Goal: Task Accomplishment & Management: Use online tool/utility

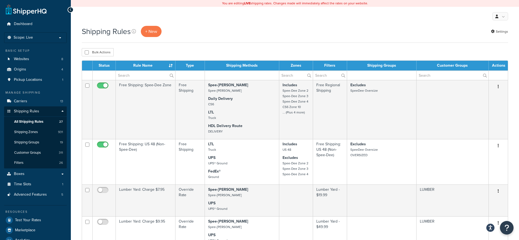
click at [229, 20] on div "My Profile Billing Global Settings Contact Us Logout" at bounding box center [295, 16] width 448 height 19
click at [289, 29] on div "Shipping Rules + New Settings" at bounding box center [295, 31] width 426 height 11
click at [271, 38] on div "Shipping Rules + New Settings" at bounding box center [295, 34] width 426 height 17
click at [27, 102] on span "Carriers" at bounding box center [20, 101] width 13 height 5
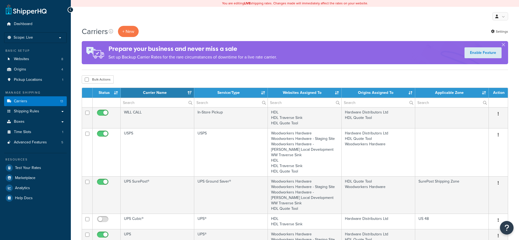
select select "15"
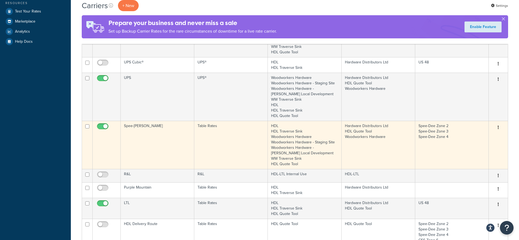
scroll to position [131, 0]
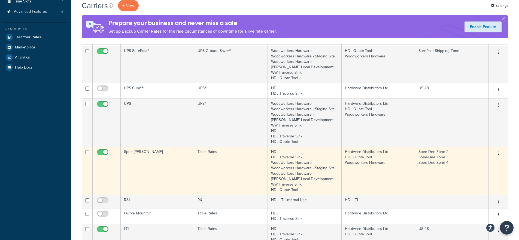
click at [396, 155] on td "Hardware Distributors Ltd HDL Quote Tool Woodworkers Hardware" at bounding box center [378, 171] width 74 height 48
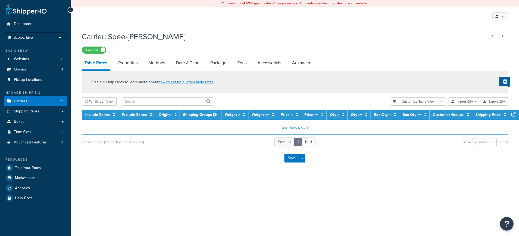
select select "25"
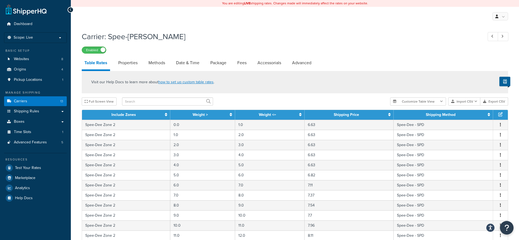
click at [333, 114] on th "Shipping Price" at bounding box center [348, 115] width 89 height 10
click at [387, 115] on th "Shipping Price" at bounding box center [348, 115] width 89 height 10
click at [389, 116] on icon at bounding box center [389, 115] width 2 height 4
click at [387, 116] on icon at bounding box center [388, 115] width 4 height 4
click at [384, 116] on th "Shipping Price" at bounding box center [348, 115] width 89 height 10
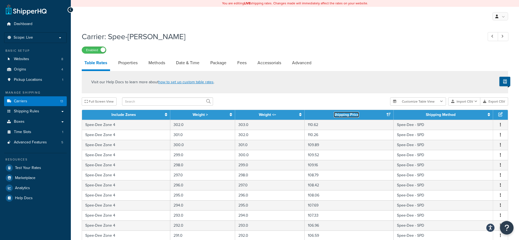
click at [386, 116] on icon at bounding box center [388, 115] width 4 height 4
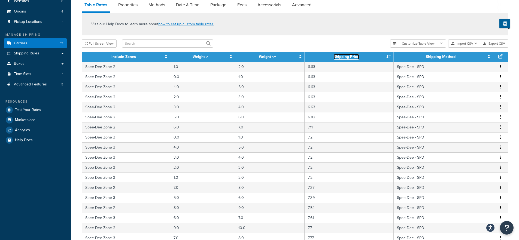
scroll to position [13, 0]
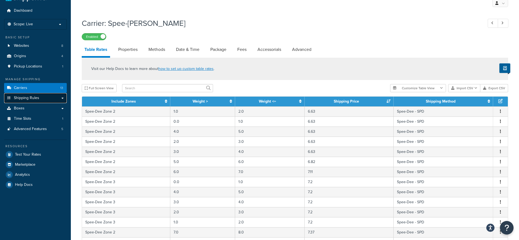
click at [45, 97] on link "Shipping Rules" at bounding box center [35, 98] width 63 height 10
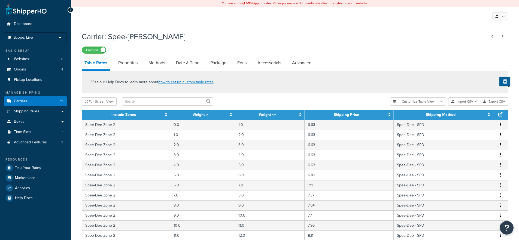
select select "25"
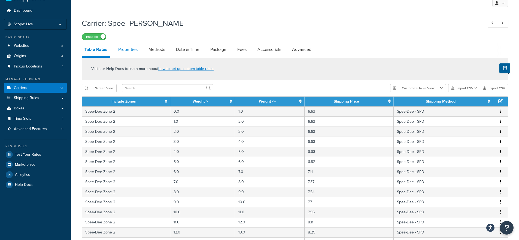
click at [127, 51] on link "Properties" at bounding box center [127, 49] width 25 height 13
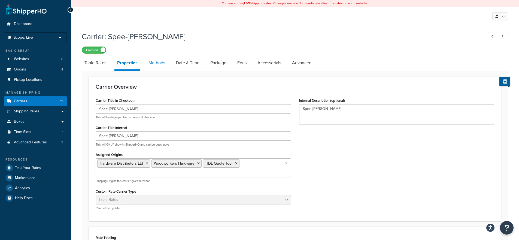
click at [156, 60] on link "Methods" at bounding box center [157, 62] width 22 height 13
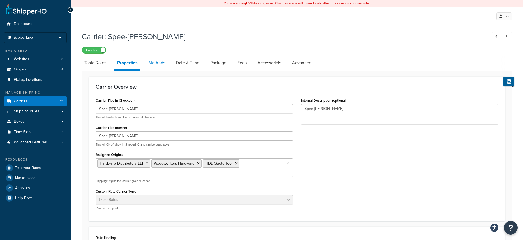
select select "25"
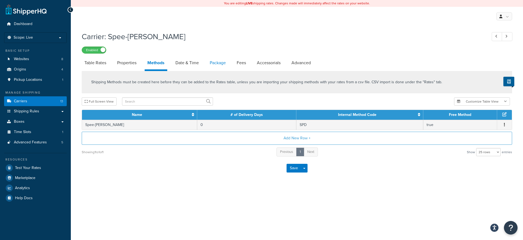
click at [219, 66] on link "Package" at bounding box center [218, 62] width 22 height 13
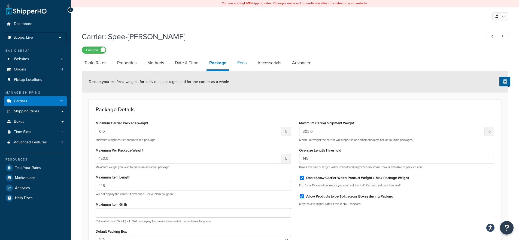
click at [242, 64] on link "Fees" at bounding box center [241, 62] width 15 height 13
select select "AFTER"
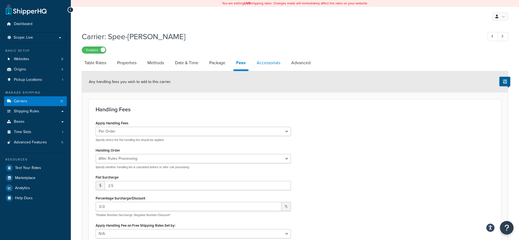
click at [274, 62] on link "Accessorials" at bounding box center [268, 62] width 29 height 13
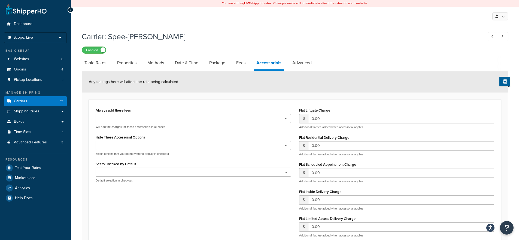
click at [236, 31] on div "Carrier: Spee-Dee Enabled" at bounding box center [295, 41] width 426 height 25
click at [303, 65] on link "Advanced" at bounding box center [301, 62] width 25 height 13
select select "false"
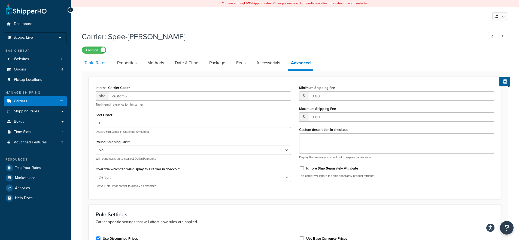
click at [102, 65] on link "Table Rates" at bounding box center [95, 62] width 27 height 13
select select "25"
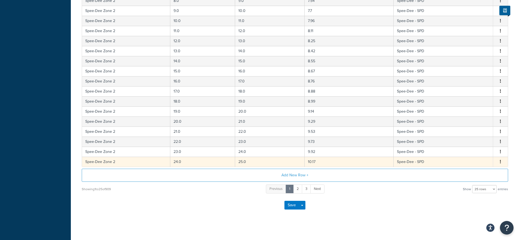
scroll to position [209, 0]
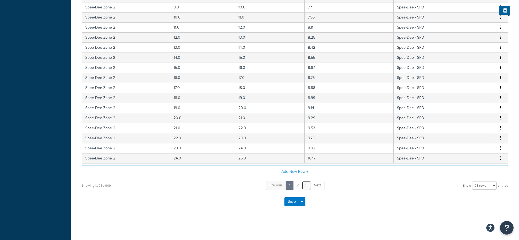
click at [304, 185] on link "3" at bounding box center [306, 185] width 9 height 9
click at [313, 188] on link "5" at bounding box center [314, 185] width 9 height 9
click at [313, 188] on link "7" at bounding box center [315, 185] width 9 height 9
click at [313, 188] on link "9" at bounding box center [315, 185] width 9 height 9
click at [313, 188] on link "11" at bounding box center [315, 185] width 9 height 9
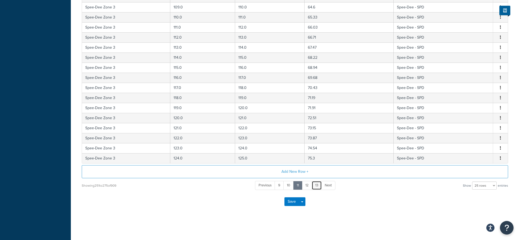
click at [313, 188] on link "13" at bounding box center [316, 185] width 10 height 9
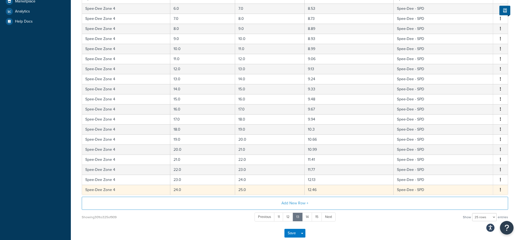
scroll to position [46, 0]
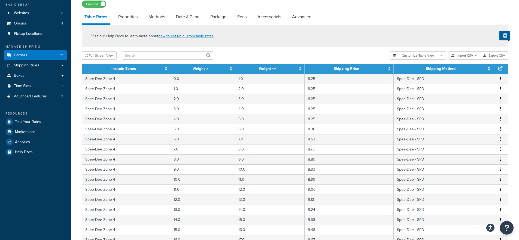
click at [299, 68] on icon at bounding box center [300, 69] width 2 height 4
click at [299, 68] on icon at bounding box center [299, 69] width 4 height 4
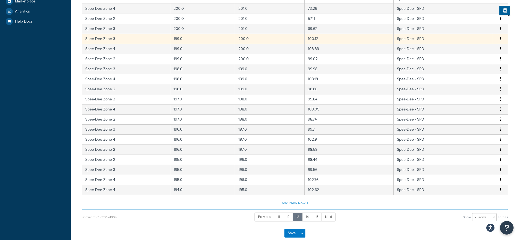
scroll to position [13, 0]
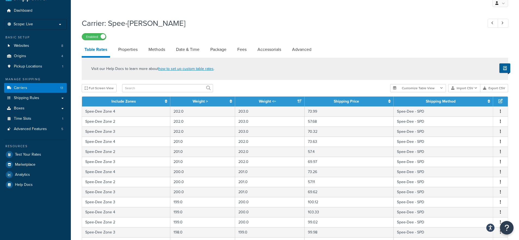
click at [254, 75] on div "Visit our Help Docs to learn more about how to set up custom table rates ." at bounding box center [295, 69] width 426 height 22
click at [31, 103] on link "Boxes" at bounding box center [35, 108] width 63 height 10
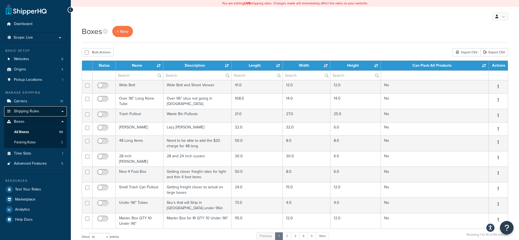
click at [57, 114] on link "Shipping Rules" at bounding box center [35, 111] width 63 height 10
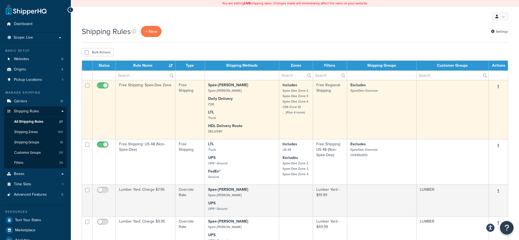
click at [251, 107] on p "Daily Delivery CS6" at bounding box center [242, 101] width 68 height 11
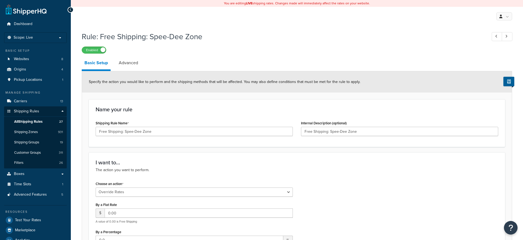
select select "OVERRIDE"
select select "LOCATION"
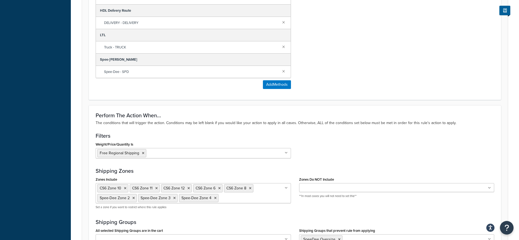
scroll to position [392, 0]
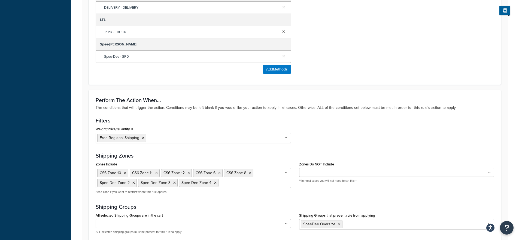
click at [84, 149] on form "Specify the action you would like to perform and the shipping methods that will…" at bounding box center [295, 6] width 426 height 654
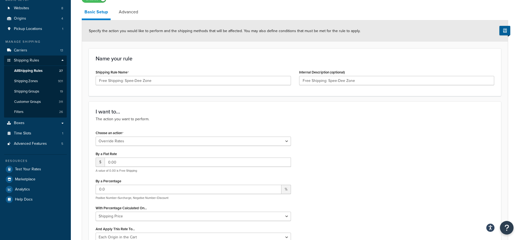
scroll to position [0, 0]
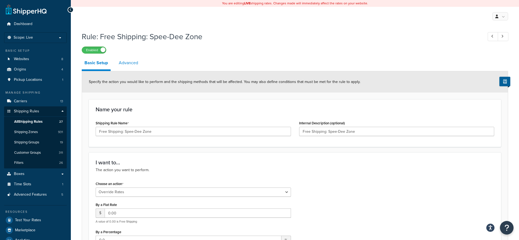
click at [123, 59] on link "Advanced" at bounding box center [128, 62] width 25 height 13
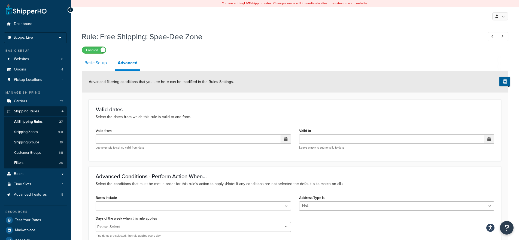
click at [97, 66] on link "Basic Setup" at bounding box center [96, 62] width 28 height 13
select select "OVERRIDE"
select select "LOCATION"
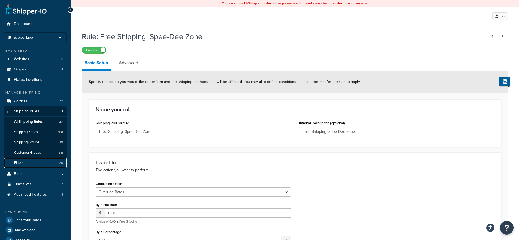
click at [21, 161] on span "Filters" at bounding box center [18, 163] width 9 height 5
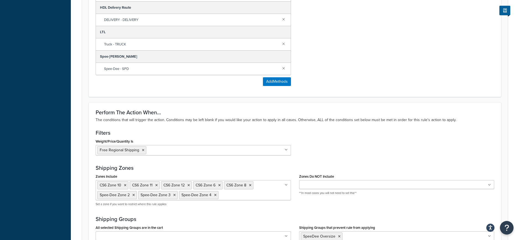
scroll to position [457, 0]
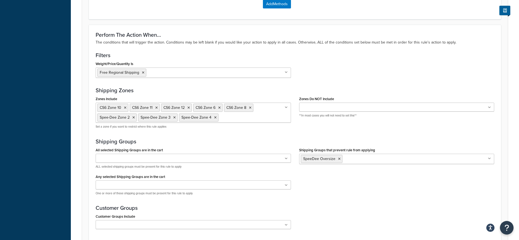
click at [345, 68] on div "Weight/Price/Quantity Is Free Regional Shipping $25 Discount $50 Discount 50 Po…" at bounding box center [294, 71] width 407 height 22
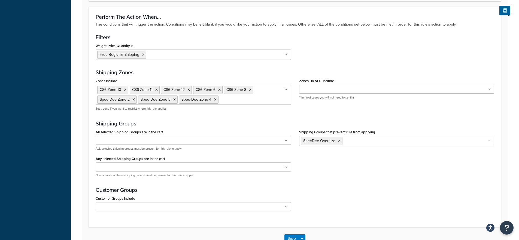
scroll to position [490, 0]
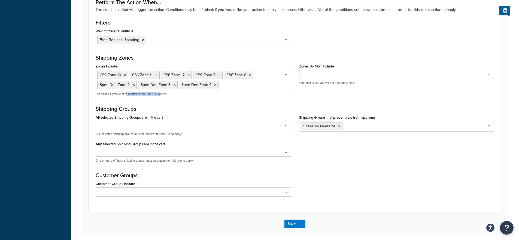
drag, startPoint x: 127, startPoint y: 96, endPoint x: 160, endPoint y: 95, distance: 32.7
click at [160, 95] on p "Set a zone if you want to restrict where this rule applies" at bounding box center [193, 94] width 195 height 4
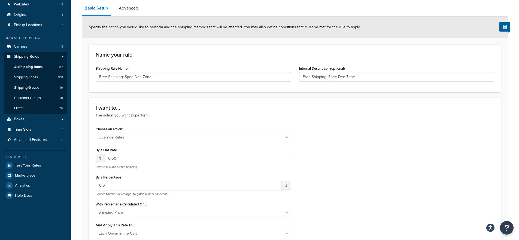
scroll to position [0, 0]
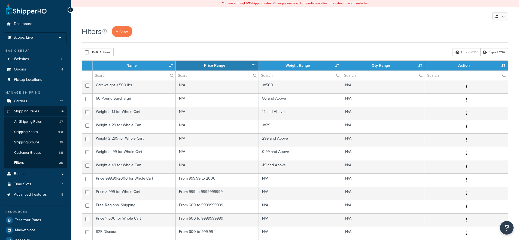
select select "15"
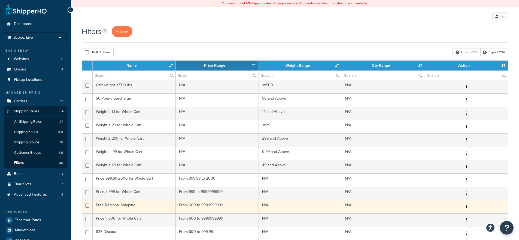
click at [266, 209] on td "N/A" at bounding box center [300, 206] width 83 height 13
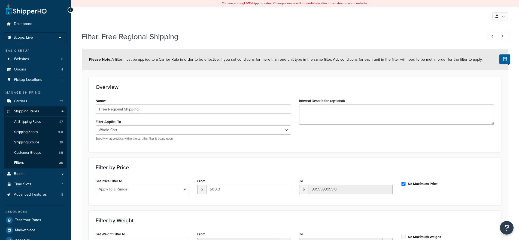
select select "range"
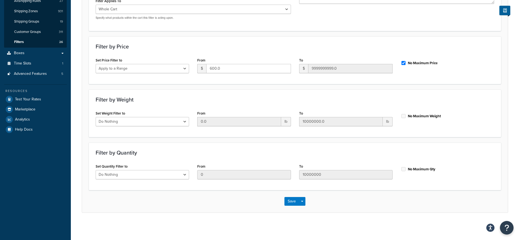
scroll to position [121, 0]
click at [220, 69] on input "600.0" at bounding box center [248, 68] width 84 height 9
click at [193, 82] on div "Filter by Price Set Price Filter to Do Nothing Apply to a Range From $ 600.0 To…" at bounding box center [295, 60] width 412 height 48
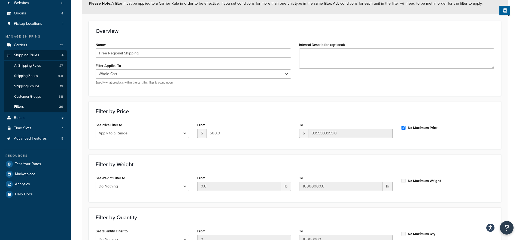
click at [190, 97] on form "Please Note: A filter must be applied to a Carrier Rule in order to be effectiv…" at bounding box center [295, 135] width 426 height 284
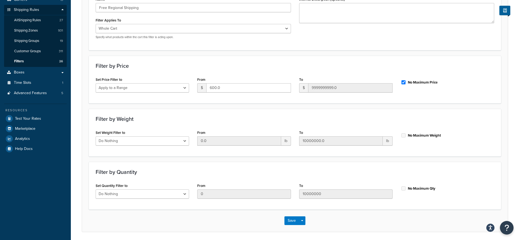
scroll to position [121, 0]
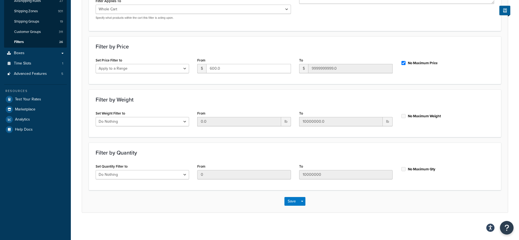
click at [353, 57] on div "To $ 9999999999.0" at bounding box center [345, 64] width 93 height 17
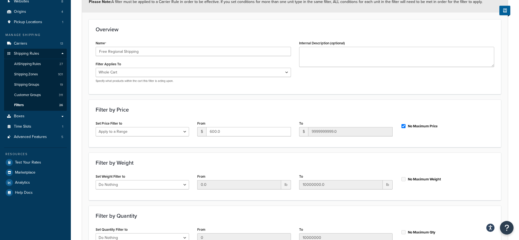
scroll to position [0, 0]
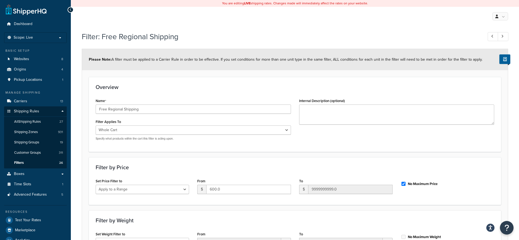
click at [141, 64] on div "Please Note: A filter must be applied to a Carrier Rule in order to be effectiv…" at bounding box center [295, 59] width 426 height 21
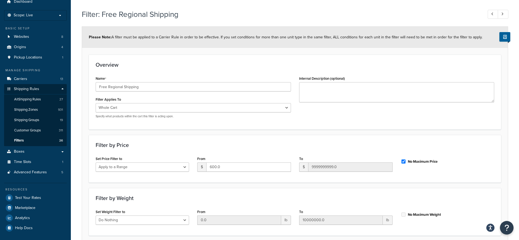
scroll to position [65, 0]
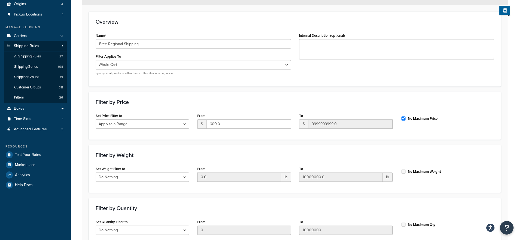
click at [346, 77] on div "Name Free Regional Shipping Filter Applies To Whole Cart Everything in Shipping…" at bounding box center [294, 56] width 407 height 48
drag, startPoint x: 181, startPoint y: 126, endPoint x: 119, endPoint y: 89, distance: 72.1
click at [119, 89] on form "Please Note: A filter must be applied to a Carrier Rule in order to be effectiv…" at bounding box center [295, 126] width 426 height 284
click at [77, 147] on div "Filter: Free Regional Shipping Please Note: A filter must be applied to a Carri…" at bounding box center [295, 122] width 448 height 319
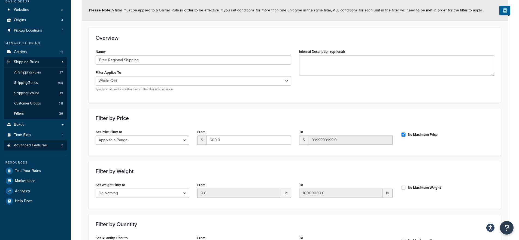
scroll to position [0, 0]
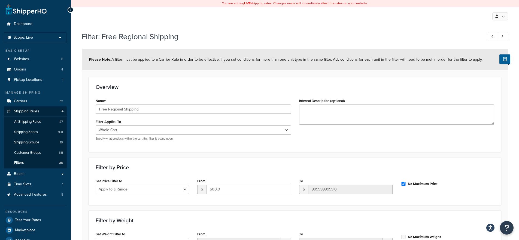
click at [339, 22] on div "My Profile Billing Global Settings Contact Us Logout" at bounding box center [295, 16] width 448 height 19
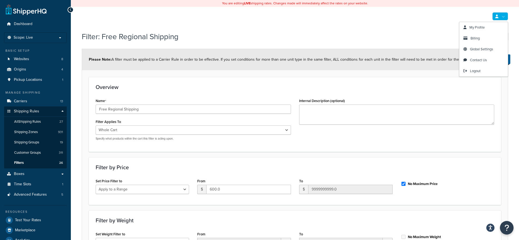
click at [502, 18] on link at bounding box center [500, 16] width 16 height 8
click at [474, 29] on span "My Profile" at bounding box center [476, 27] width 15 height 5
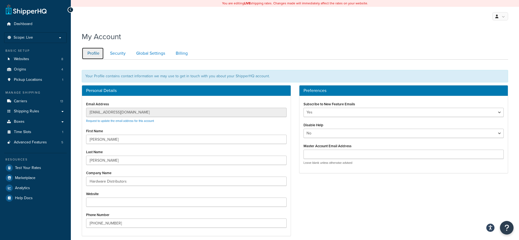
click at [91, 53] on link "Profile" at bounding box center [93, 53] width 22 height 12
click at [108, 51] on link "Security" at bounding box center [117, 53] width 26 height 12
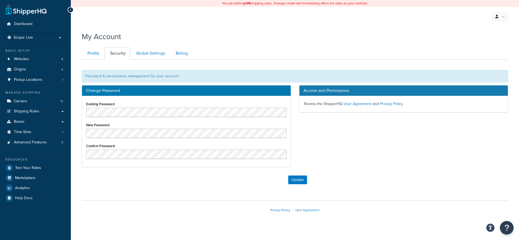
scroll to position [7, 0]
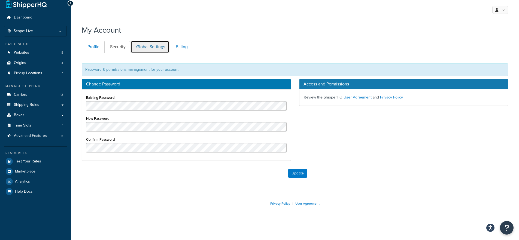
click at [151, 50] on link "Global Settings" at bounding box center [149, 47] width 39 height 12
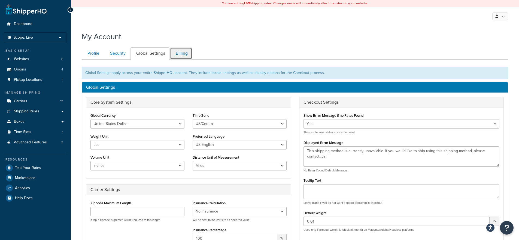
click at [179, 55] on link "Billing" at bounding box center [181, 53] width 22 height 12
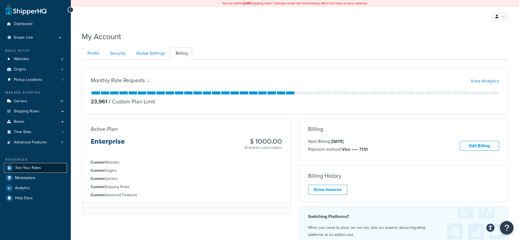
click at [34, 166] on span "Test Your Rates" at bounding box center [28, 168] width 26 height 5
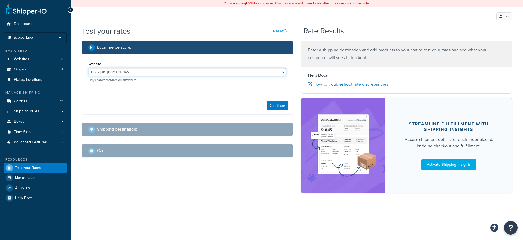
select select "3703c41c4ba06e08a53df91ea4a511ca"
click at [88, 68] on select "HDL - https://www.hdlusa.com HDL Quote Tool - HDL Quotes HDL Traverse Sink - ht…" at bounding box center [186, 72] width 197 height 8
click at [195, 103] on div "Continue" at bounding box center [187, 105] width 210 height 17
click at [274, 109] on button "Continue" at bounding box center [278, 106] width 22 height 9
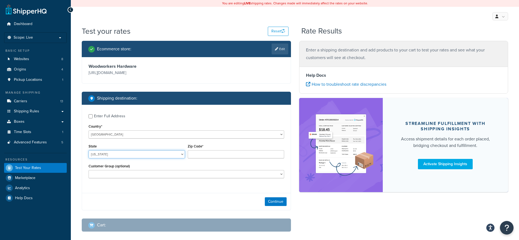
click at [88, 151] on select "Alabama Alaska American Samoa Arizona Arkansas Armed Forces Americas Armed Forc…" at bounding box center [136, 154] width 96 height 8
select select "ND"
click at [204, 154] on input "Zip Code*" at bounding box center [236, 154] width 96 height 8
paste input "58102-2873"
type input "58102-2873"
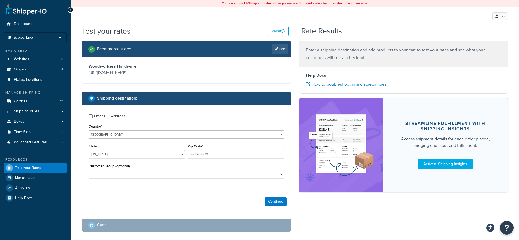
click at [113, 213] on div "Ecommerce store : Edit Woodworkers Hardware https://www.wwhardware.com/ Shippin…" at bounding box center [186, 140] width 217 height 199
drag, startPoint x: 127, startPoint y: 173, endPoint x: 136, endPoint y: 198, distance: 27.1
click at [136, 198] on div "Enter Full Address Country* United States United Kingdom Afghanistan Åland Isla…" at bounding box center [186, 158] width 209 height 106
click at [270, 202] on button "Continue" at bounding box center [276, 201] width 22 height 9
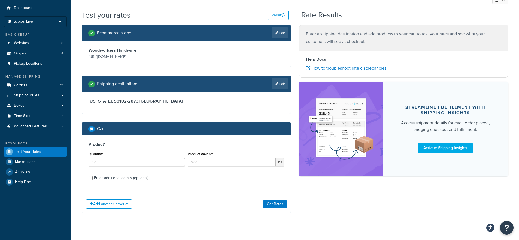
scroll to position [25, 0]
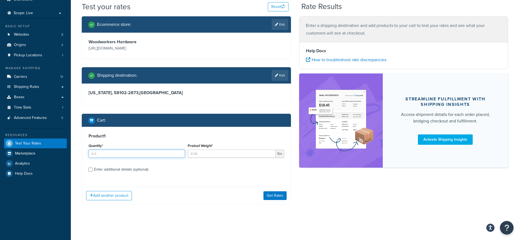
click at [137, 154] on input "Quantity*" at bounding box center [136, 154] width 96 height 8
click at [211, 152] on input "Product Weight*" at bounding box center [232, 154] width 88 height 8
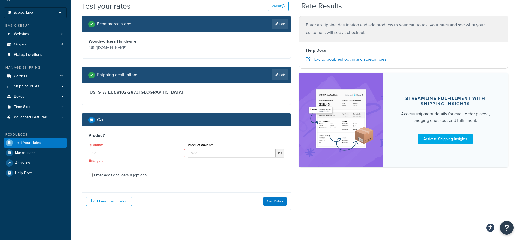
click at [280, 149] on div "Product Weight* lbs" at bounding box center [236, 150] width 96 height 16
click at [279, 156] on span "lbs" at bounding box center [280, 153] width 8 height 8
click at [222, 155] on input "Product Weight*" at bounding box center [232, 153] width 88 height 8
click at [226, 154] on input "Product Weight*" at bounding box center [232, 153] width 88 height 8
paste input "27.1900"
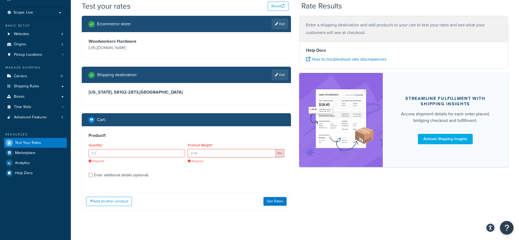
type input "27.1900"
click at [196, 153] on input "27.1900" at bounding box center [232, 153] width 88 height 8
click at [219, 152] on input "27.1900" at bounding box center [232, 153] width 88 height 8
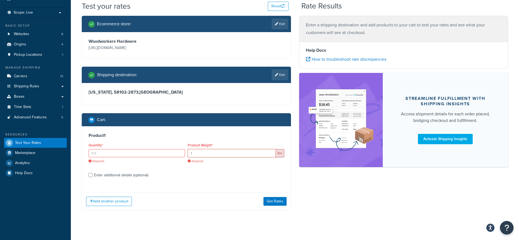
click at [271, 152] on input "1" at bounding box center [232, 153] width 88 height 8
click at [271, 152] on input "2" at bounding box center [232, 153] width 88 height 8
click at [271, 152] on input "3" at bounding box center [232, 153] width 88 height 8
click at [271, 152] on input "4" at bounding box center [232, 153] width 88 height 8
click at [271, 152] on input "5" at bounding box center [232, 153] width 88 height 8
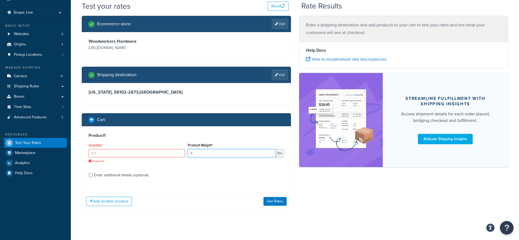
click at [271, 152] on input "6" at bounding box center [232, 153] width 88 height 8
click at [271, 152] on input "7" at bounding box center [232, 153] width 88 height 8
click at [271, 152] on input "8" at bounding box center [232, 153] width 88 height 8
click at [271, 152] on input "9" at bounding box center [232, 153] width 88 height 8
click at [240, 156] on input "9" at bounding box center [232, 153] width 88 height 8
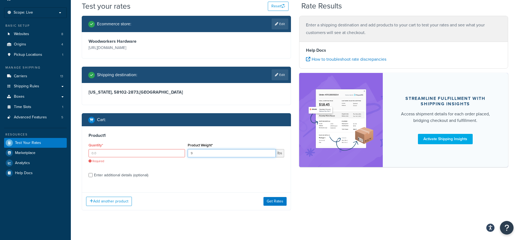
click at [240, 156] on input "9" at bounding box center [232, 153] width 88 height 8
paste input "27.1900"
paste input "number"
click at [193, 155] on input "27.1900" at bounding box center [232, 153] width 88 height 8
click at [244, 155] on input "27.2" at bounding box center [232, 153] width 88 height 8
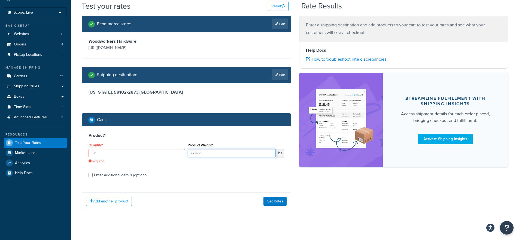
type input "27.1900"
click at [149, 152] on input "Quantity*" at bounding box center [136, 153] width 96 height 8
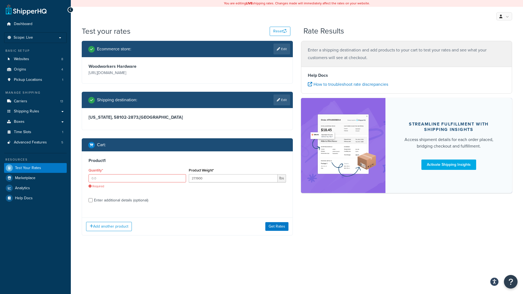
click at [194, 221] on div "Add another product Get Rates" at bounding box center [187, 227] width 210 height 18
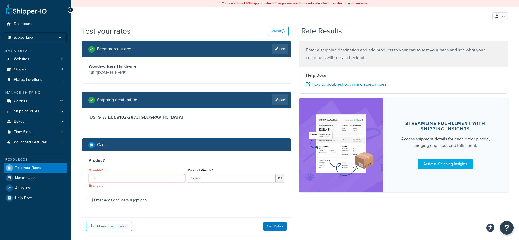
click at [165, 180] on input "Quantity*" at bounding box center [136, 178] width 96 height 8
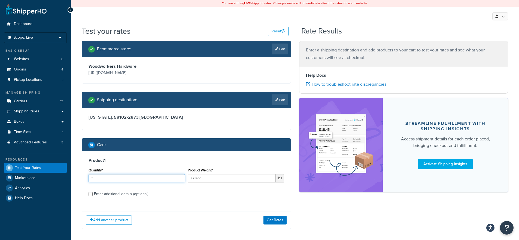
type input "3"
click at [102, 194] on div "Enter additional details (optional)" at bounding box center [121, 194] width 54 height 8
click at [93, 194] on input "Enter additional details (optional)" at bounding box center [90, 194] width 4 height 4
checkbox input "true"
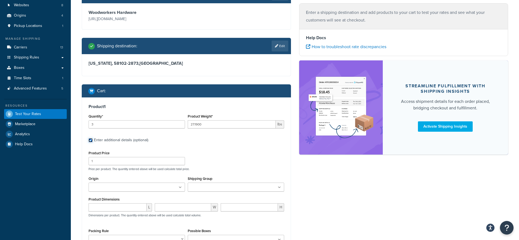
scroll to position [98, 0]
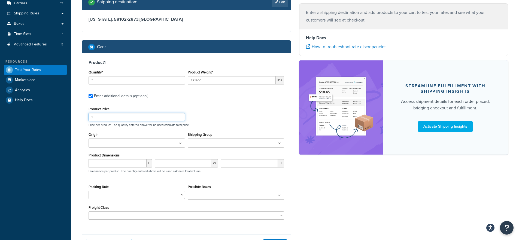
click at [112, 117] on input "1" at bounding box center [136, 117] width 96 height 8
paste input "66.60"
type input "166.60"
click at [82, 137] on div "Product 1 Quantity* 3 Product Weight* 27.1900 lbs Enter additional details (opt…" at bounding box center [186, 141] width 209 height 177
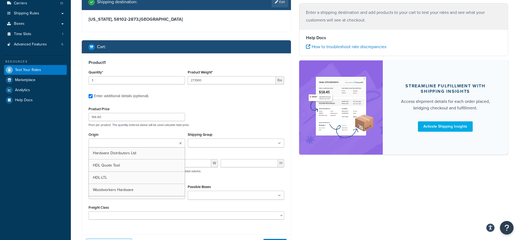
click at [103, 142] on input "Origin" at bounding box center [114, 144] width 48 height 6
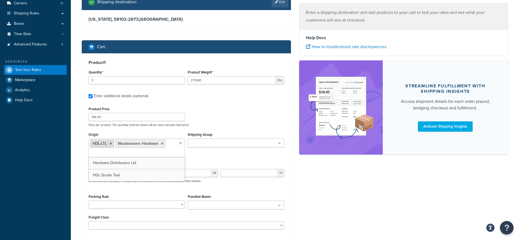
click at [111, 145] on icon at bounding box center [110, 143] width 2 height 3
click at [210, 143] on input "Shipping Group" at bounding box center [213, 144] width 48 height 6
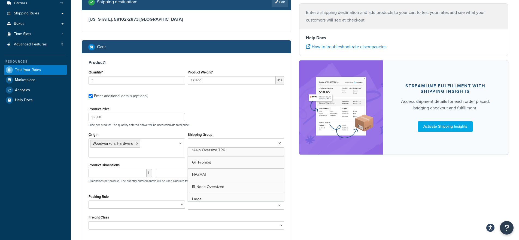
scroll to position [0, 0]
click at [316, 195] on div "Ecommerce store : Edit Woodworkers Hardware https://www.wwhardware.com/ Shippin…" at bounding box center [295, 107] width 434 height 328
click at [83, 175] on div "Product 1 Quantity* 3 Product Weight* 27.1900 lbs Enter additional details (opt…" at bounding box center [186, 146] width 209 height 187
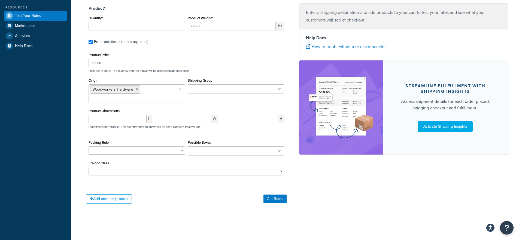
scroll to position [156, 0]
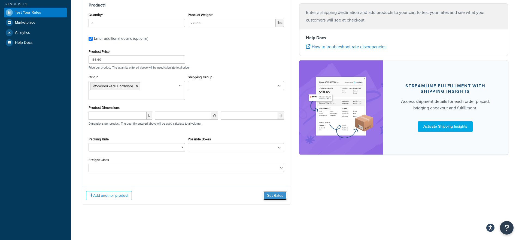
click at [265, 195] on button "Get Rates" at bounding box center [274, 195] width 23 height 9
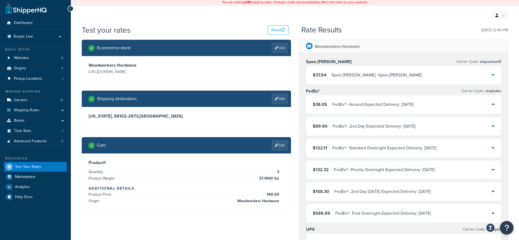
scroll to position [0, 0]
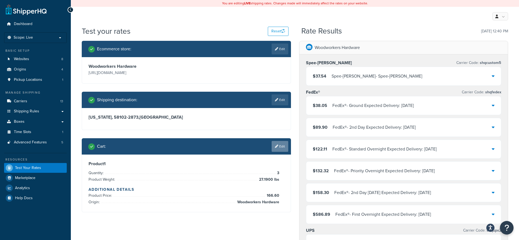
click at [275, 148] on icon at bounding box center [276, 146] width 3 height 3
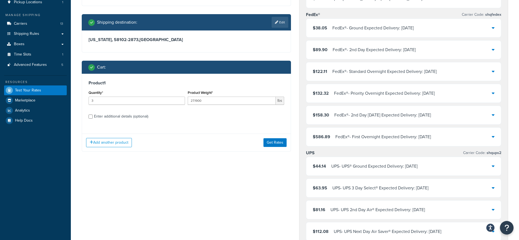
scroll to position [98, 0]
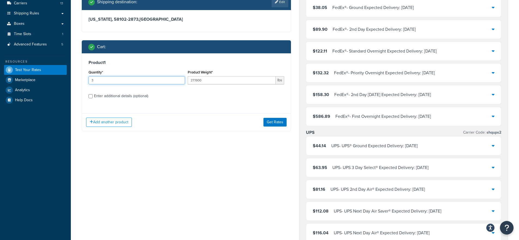
click at [109, 81] on input "3" at bounding box center [136, 80] width 96 height 8
type input "1"
click at [271, 125] on button "Get Rates" at bounding box center [274, 122] width 23 height 9
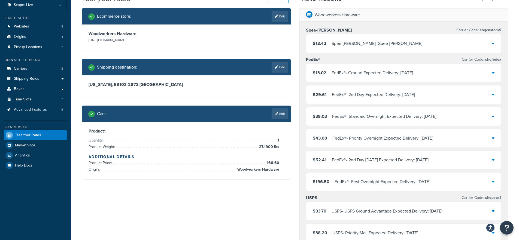
scroll to position [0, 0]
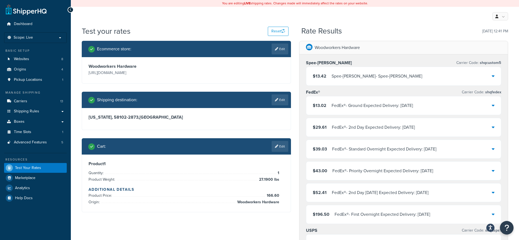
click at [325, 30] on h2 "Rate Results" at bounding box center [321, 31] width 41 height 8
click at [324, 31] on h2 "Rate Results" at bounding box center [321, 31] width 41 height 8
click at [311, 35] on h2 "Rate Results" at bounding box center [321, 31] width 41 height 8
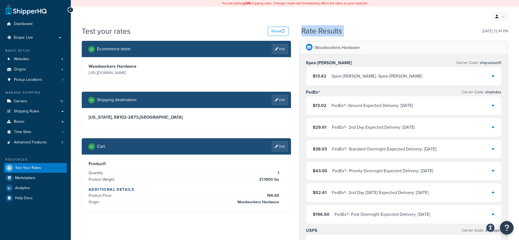
click at [311, 35] on h2 "Rate Results" at bounding box center [321, 31] width 41 height 8
click at [321, 34] on h2 "Rate Results" at bounding box center [321, 31] width 41 height 8
click at [323, 33] on h2 "Rate Results" at bounding box center [321, 31] width 41 height 8
click at [360, 22] on div "My Profile Billing Global Settings Contact Us Logout" at bounding box center [295, 16] width 448 height 19
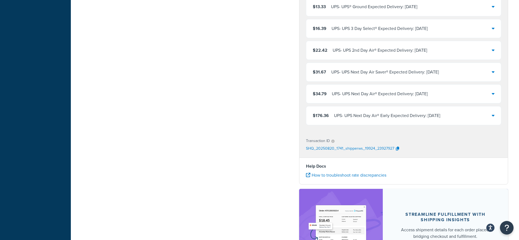
scroll to position [294, 0]
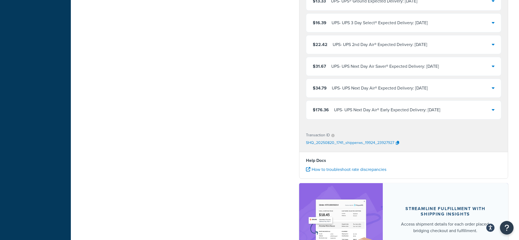
click at [318, 136] on p "Transaction ID" at bounding box center [318, 136] width 24 height 8
click at [235, 168] on div "Ecommerce store : Edit Woodworkers Hardware https://www.wwhardware.com/ Shippin…" at bounding box center [295, 15] width 434 height 536
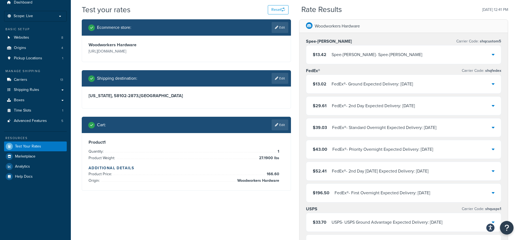
scroll to position [0, 0]
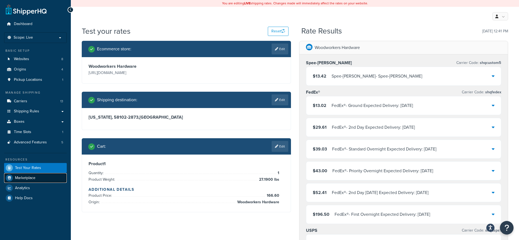
click at [27, 182] on link "Marketplace" at bounding box center [35, 178] width 63 height 10
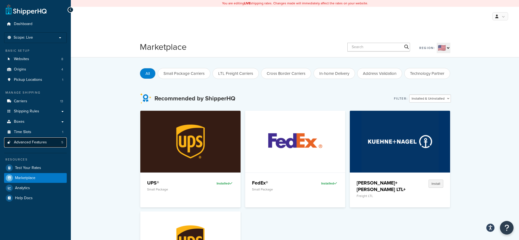
click at [28, 146] on link "Advanced Features 5" at bounding box center [35, 143] width 63 height 10
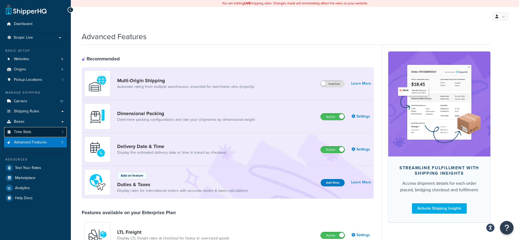
click at [39, 128] on link "Time Slots 1" at bounding box center [35, 132] width 63 height 10
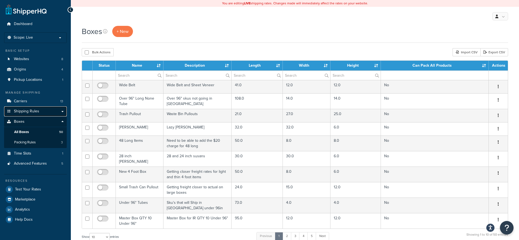
click at [23, 111] on span "Shipping Rules" at bounding box center [26, 111] width 25 height 5
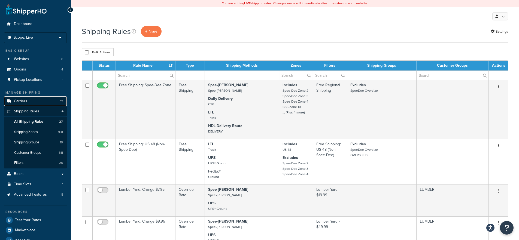
click at [34, 103] on link "Carriers 13" at bounding box center [35, 101] width 63 height 10
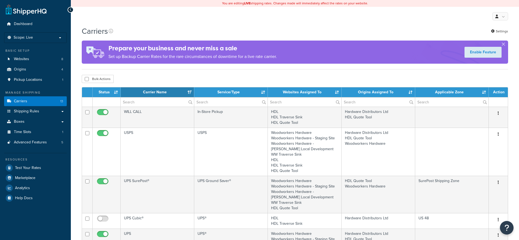
select select "15"
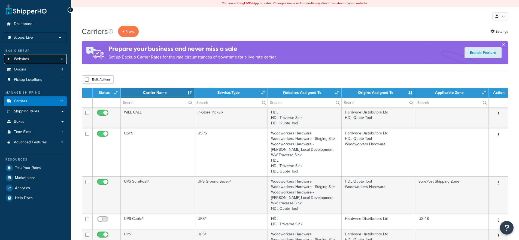
click at [35, 60] on link "Websites 8" at bounding box center [35, 59] width 63 height 10
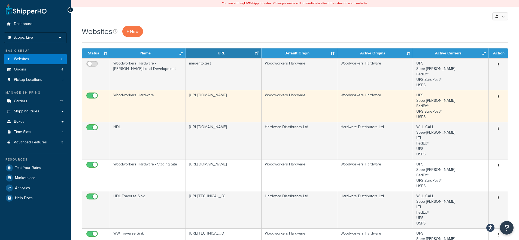
click at [426, 101] on td "UPS Spee-Dee FedEx® UPS SurePost® USPS" at bounding box center [451, 106] width 76 height 32
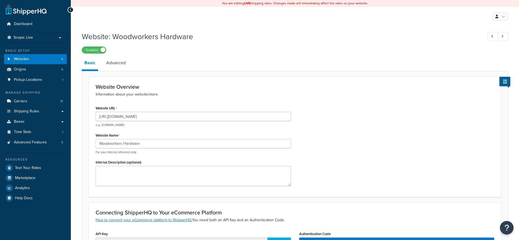
select select "75378"
click at [119, 63] on link "Advanced" at bounding box center [115, 62] width 25 height 13
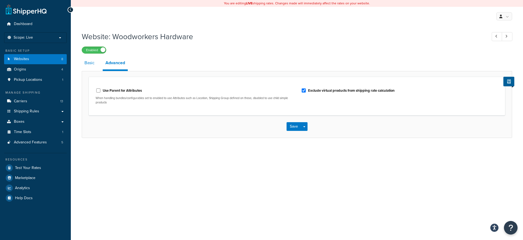
click at [88, 66] on link "Basic" at bounding box center [90, 62] width 16 height 13
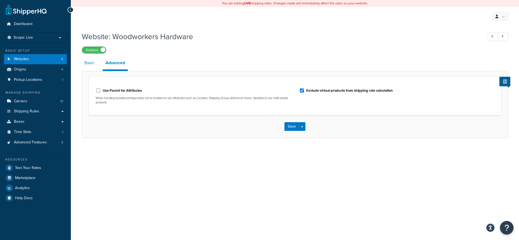
select select "75378"
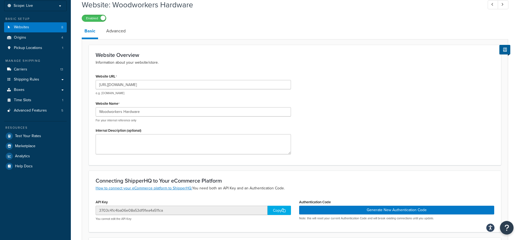
scroll to position [131, 0]
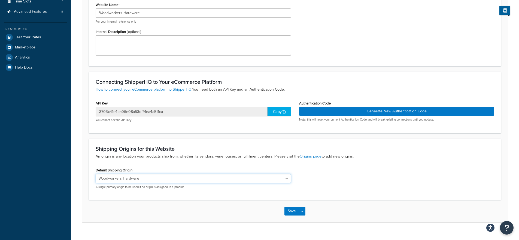
drag, startPoint x: 151, startPoint y: 179, endPoint x: 354, endPoint y: 177, distance: 202.3
click at [354, 177] on div "Default Shipping Origin Hardware Distributors Ltd Woodworkers Hardware HDL-LTL …" at bounding box center [294, 179] width 407 height 27
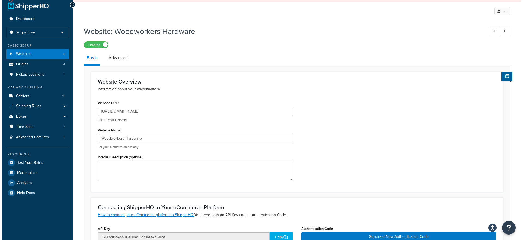
scroll to position [0, 0]
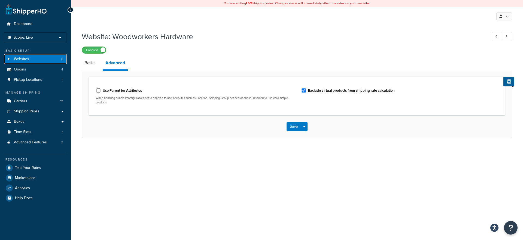
click at [25, 59] on span "Websites" at bounding box center [21, 59] width 15 height 5
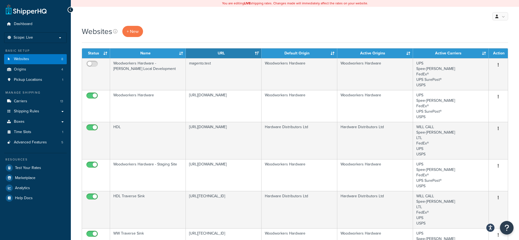
click at [308, 28] on div "Websites + New" at bounding box center [295, 31] width 426 height 11
click at [45, 35] on p "Scope: Live" at bounding box center [36, 37] width 58 height 5
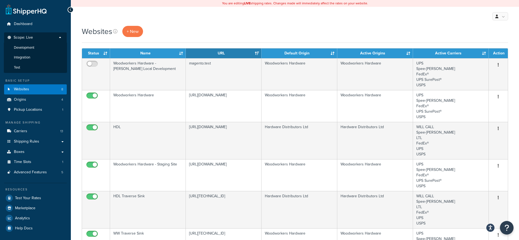
click at [44, 36] on p "Scope: Live" at bounding box center [36, 38] width 58 height 7
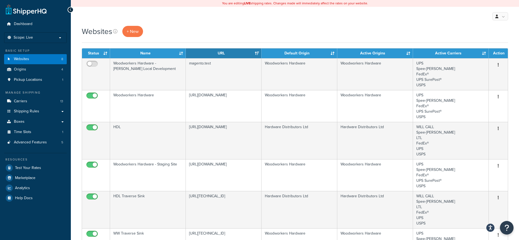
click at [135, 17] on div "My Profile Billing Global Settings Contact Us Logout" at bounding box center [295, 16] width 448 height 19
click at [36, 141] on span "Advanced Features" at bounding box center [30, 142] width 33 height 5
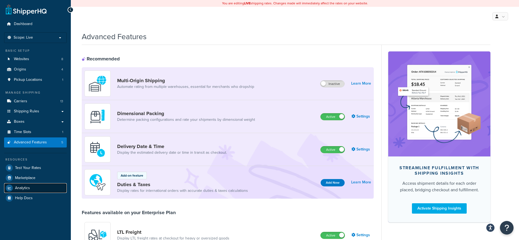
click at [35, 189] on link "Analytics" at bounding box center [35, 188] width 63 height 10
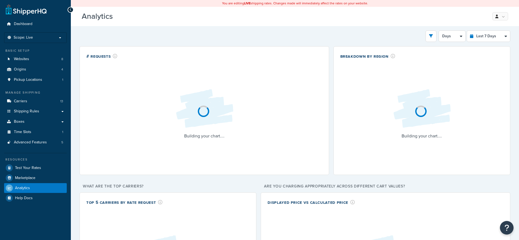
select select "last_7_days"
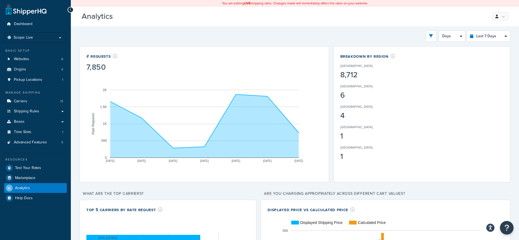
click at [375, 23] on div "Analytics Beta My Profile Billing Global Settings Contact Us Logout" at bounding box center [295, 16] width 448 height 19
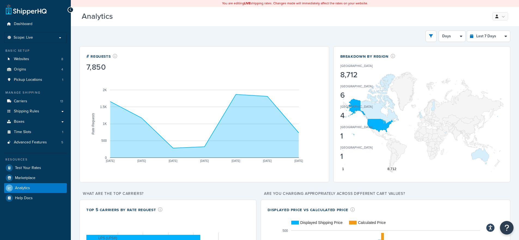
click at [267, 26] on div "Filters Website HDL HDL Quote Tool HDL Traverse Sink HDL-LTL Internal Use Woodw…" at bounding box center [295, 180] width 448 height 309
click at [103, 17] on h3 "Analytics Beta" at bounding box center [282, 16] width 401 height 8
click at [156, 20] on h3 "Analytics Beta" at bounding box center [282, 16] width 401 height 8
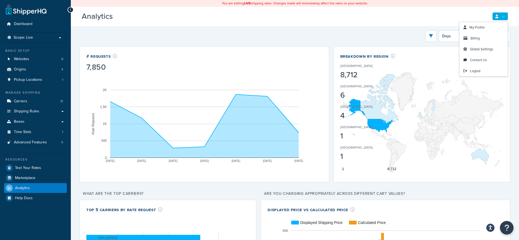
click at [503, 17] on link at bounding box center [500, 16] width 16 height 8
click at [477, 62] on span "Contact Us" at bounding box center [478, 59] width 17 height 5
